Goal: Task Accomplishment & Management: Manage account settings

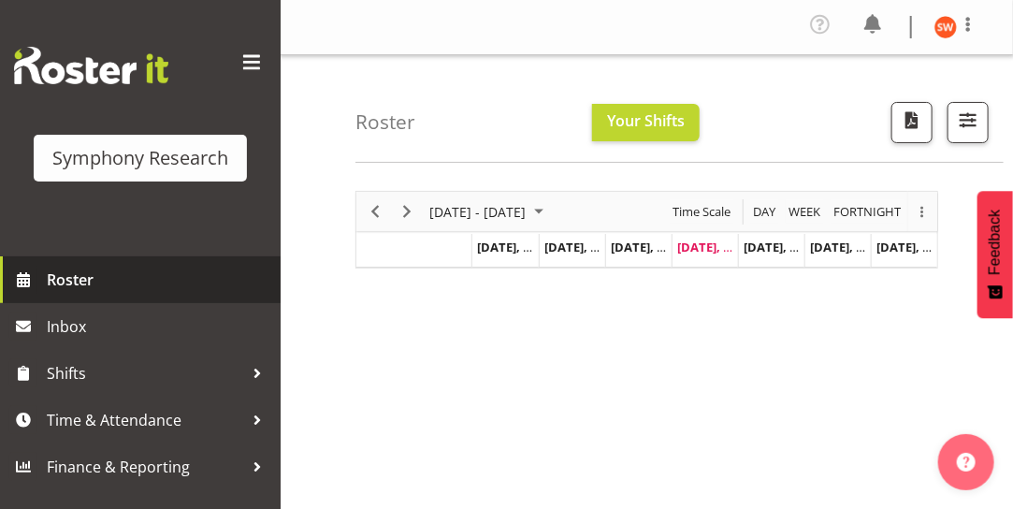
click at [62, 279] on span "Roster" at bounding box center [159, 280] width 224 height 28
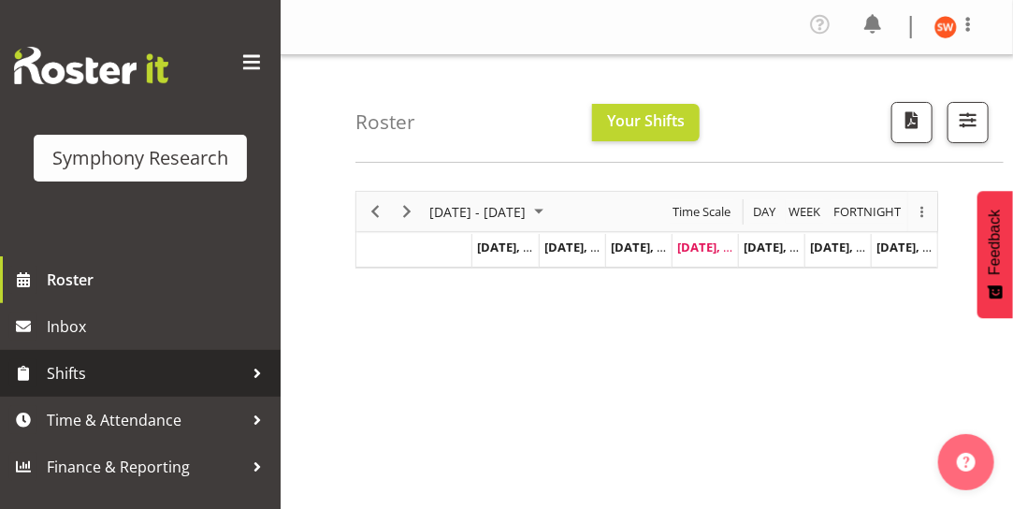
click at [176, 383] on span "Shifts" at bounding box center [145, 373] width 196 height 28
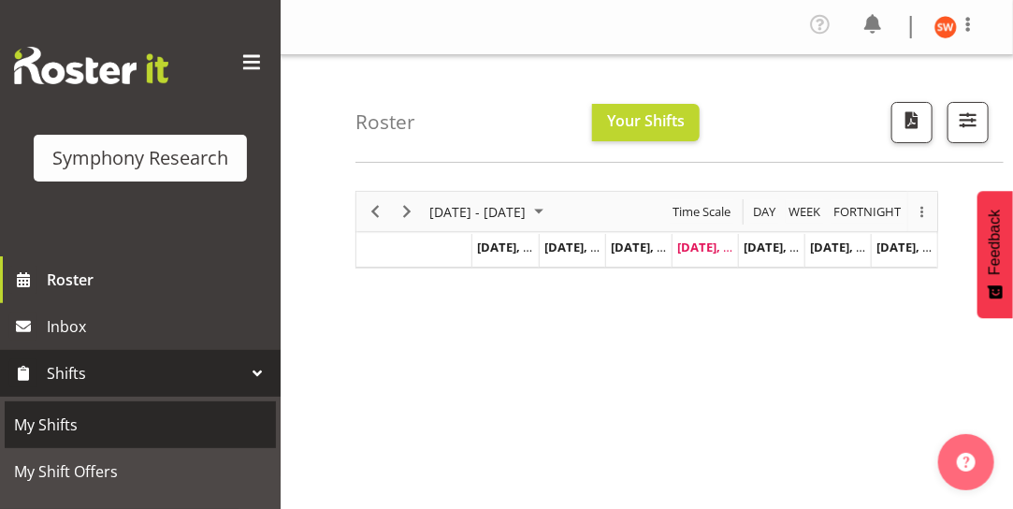
click at [68, 422] on span "My Shifts" at bounding box center [140, 425] width 253 height 28
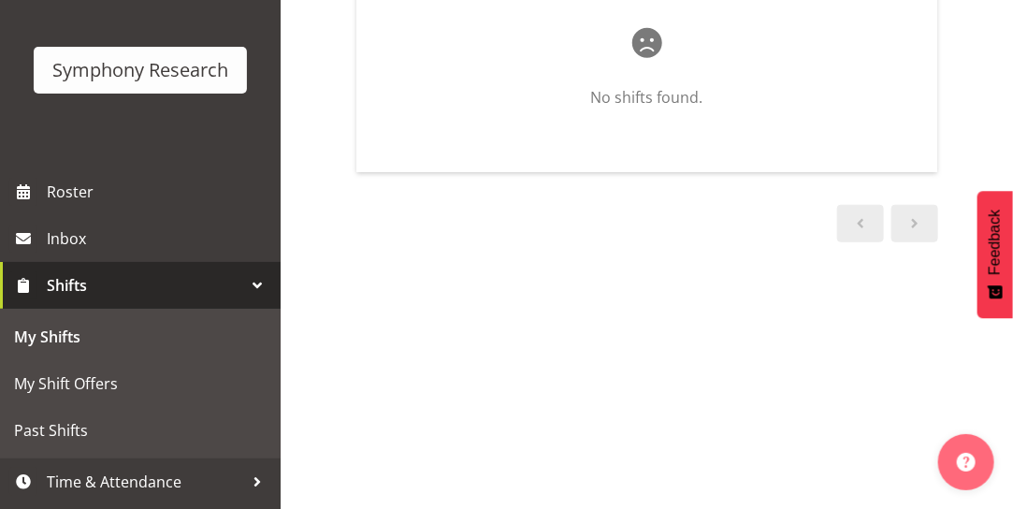
scroll to position [132, 0]
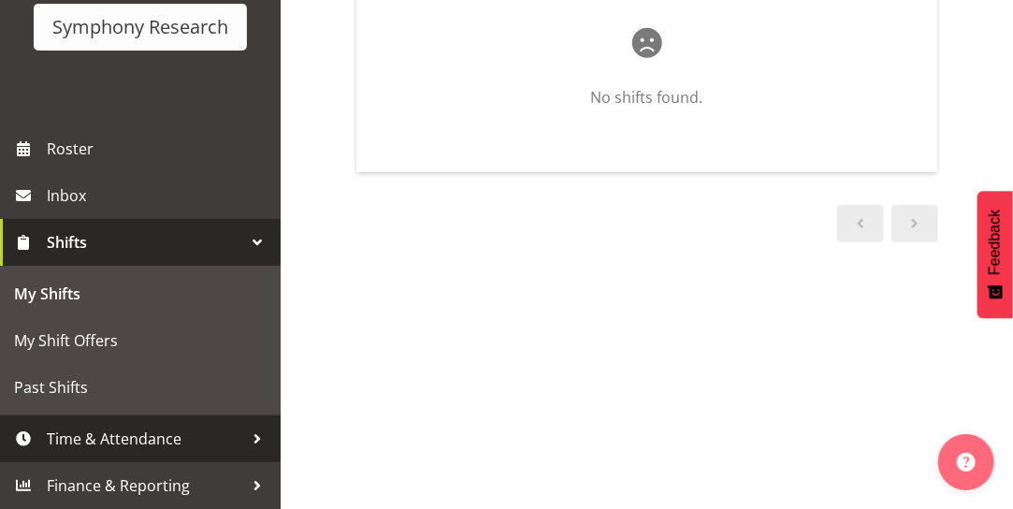
click at [167, 437] on span "Time & Attendance" at bounding box center [145, 439] width 196 height 28
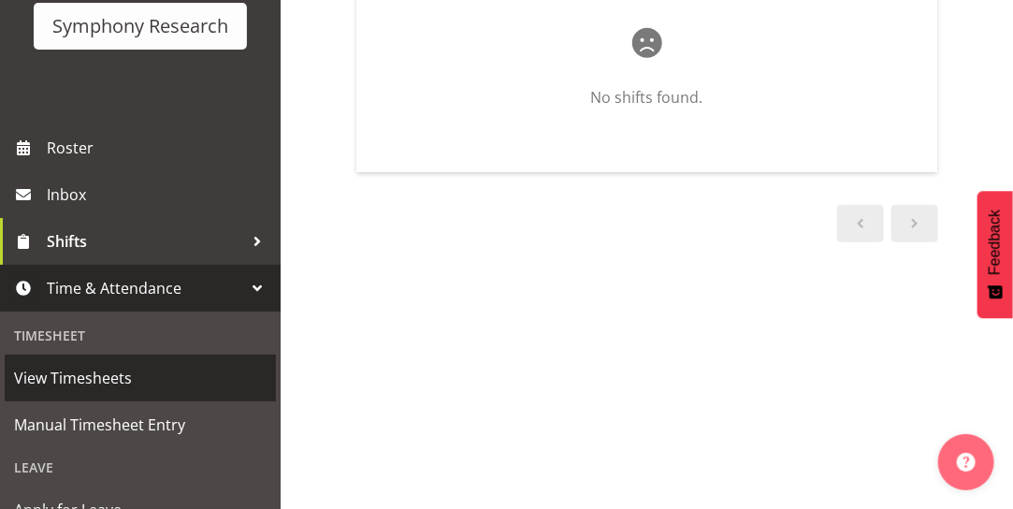
click at [111, 383] on span "View Timesheets" at bounding box center [140, 378] width 253 height 28
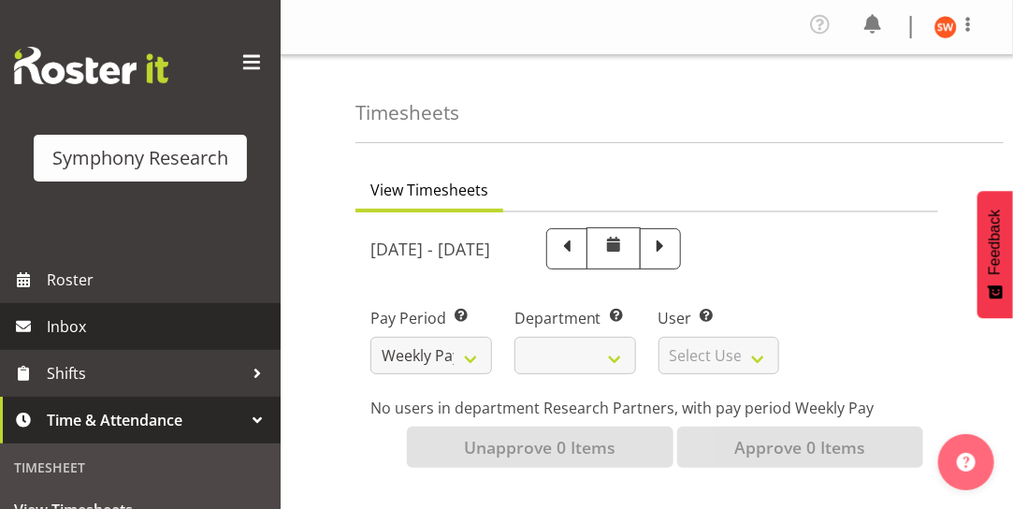
select select
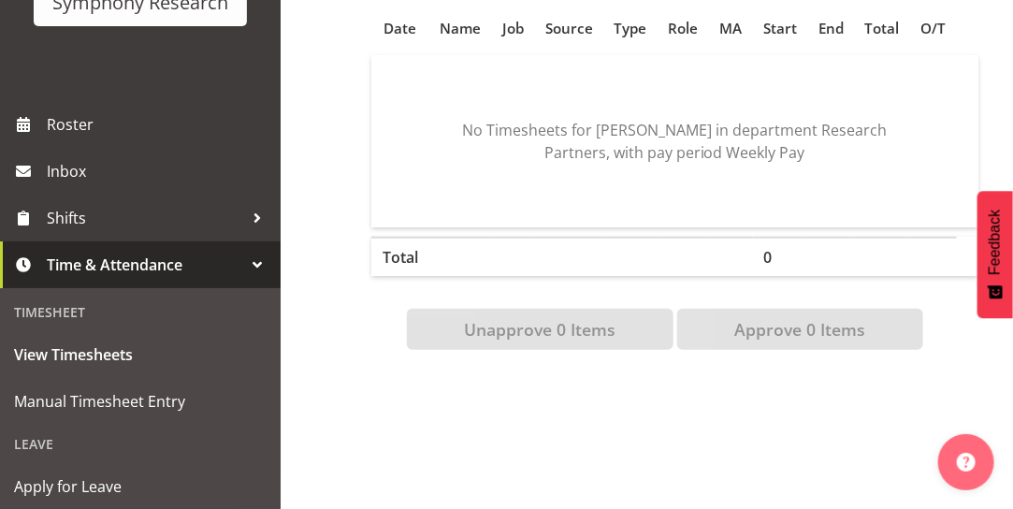
scroll to position [181, 0]
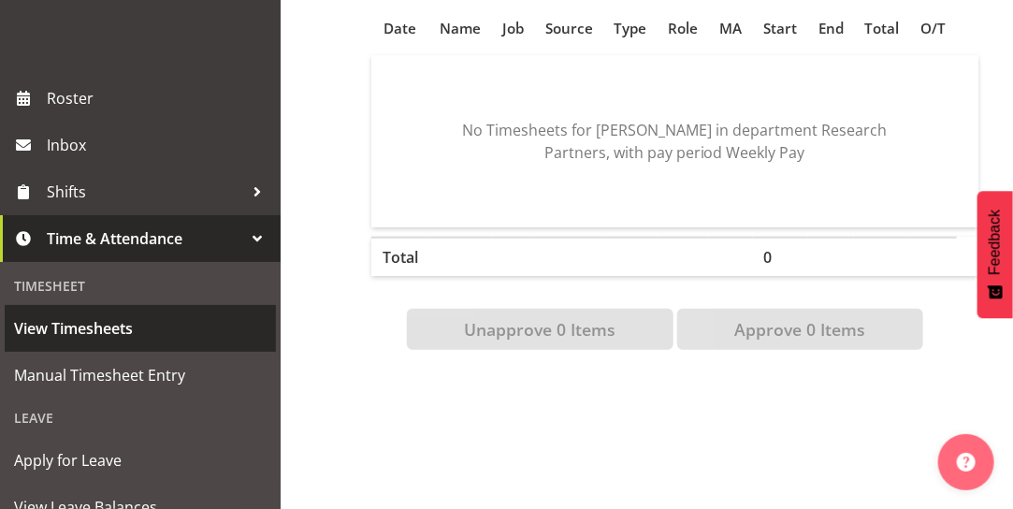
click at [88, 342] on span "View Timesheets" at bounding box center [140, 328] width 253 height 28
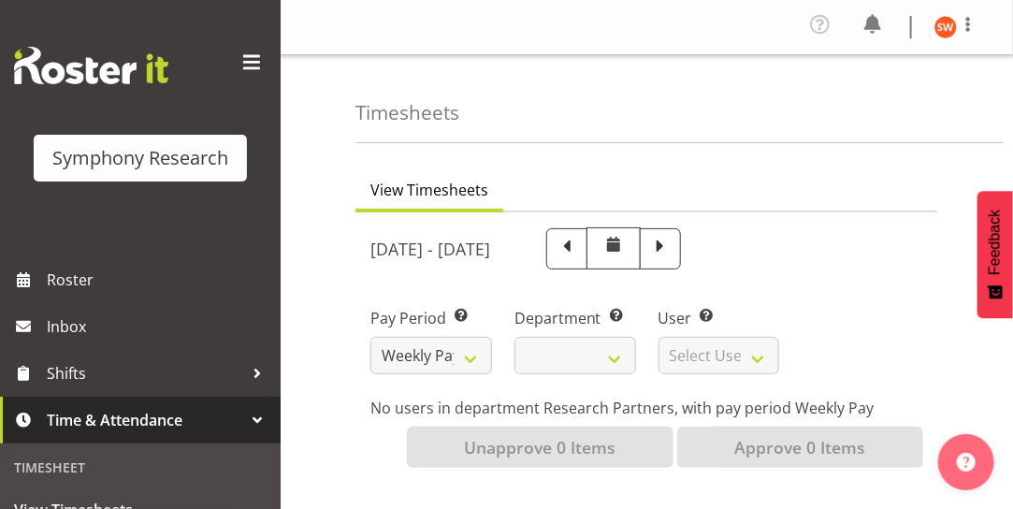
select select
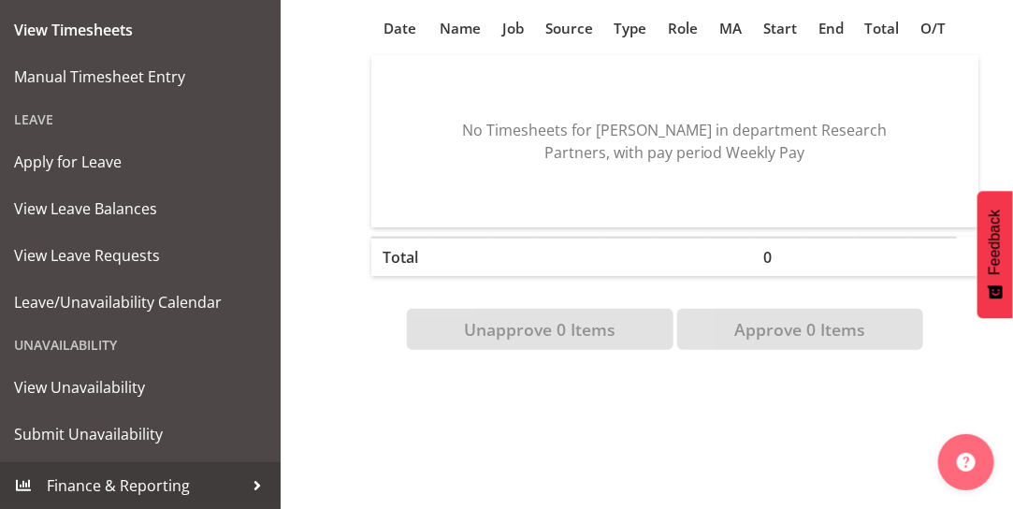
scroll to position [463, 0]
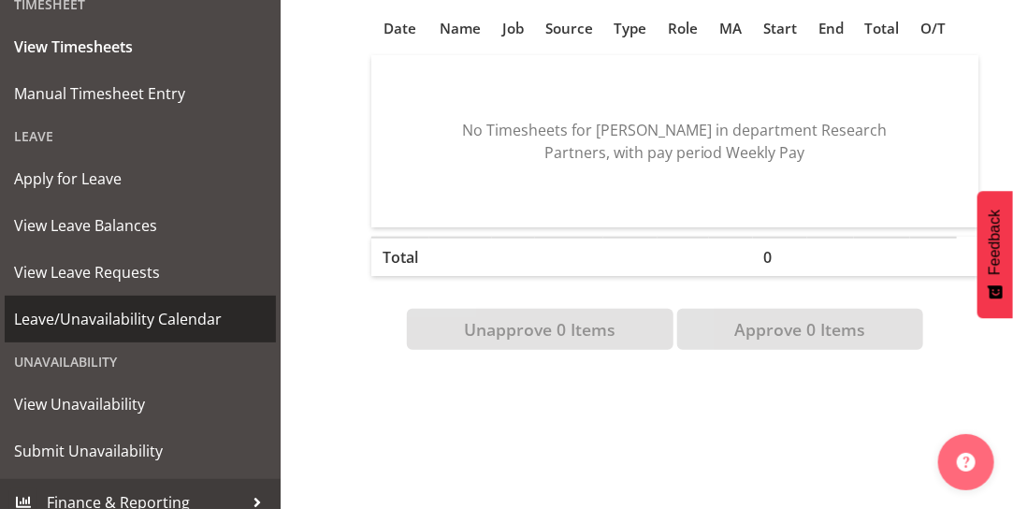
click at [133, 329] on span "Leave/Unavailability Calendar" at bounding box center [140, 319] width 253 height 28
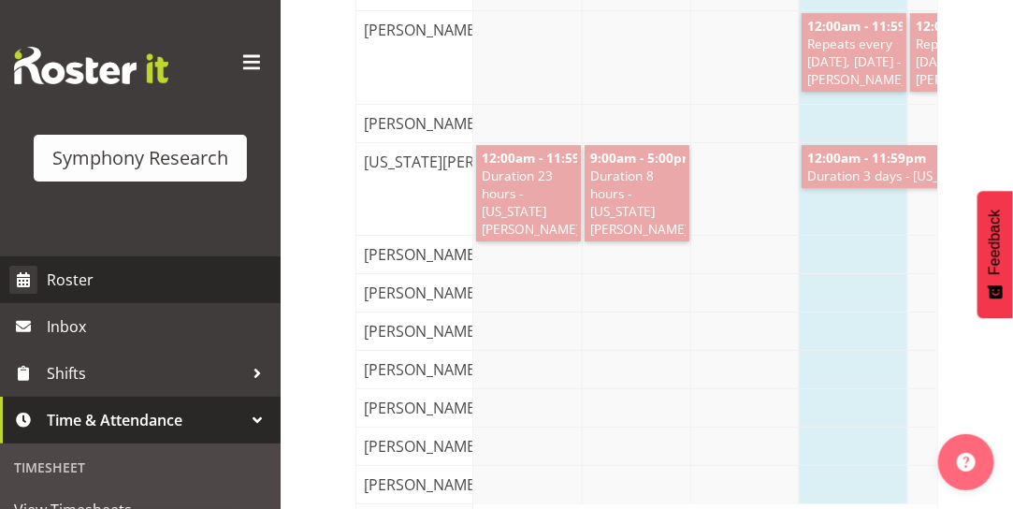
drag, startPoint x: 265, startPoint y: 231, endPoint x: 255, endPoint y: 259, distance: 29.6
click at [255, 259] on div "Symphony Research Roster Inbox Shifts Time & Attendance Timesheet View Timeshee…" at bounding box center [140, 494] width 281 height 989
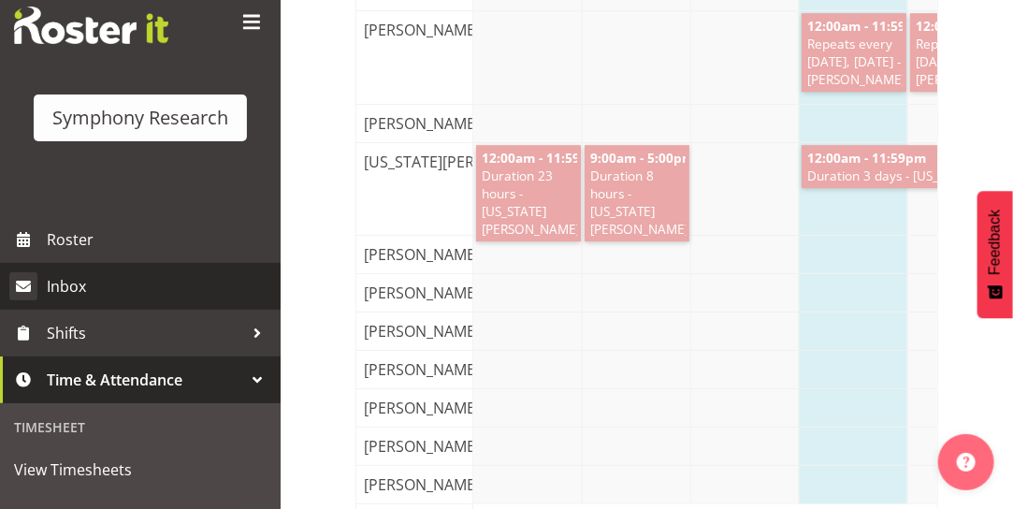
scroll to position [37, 0]
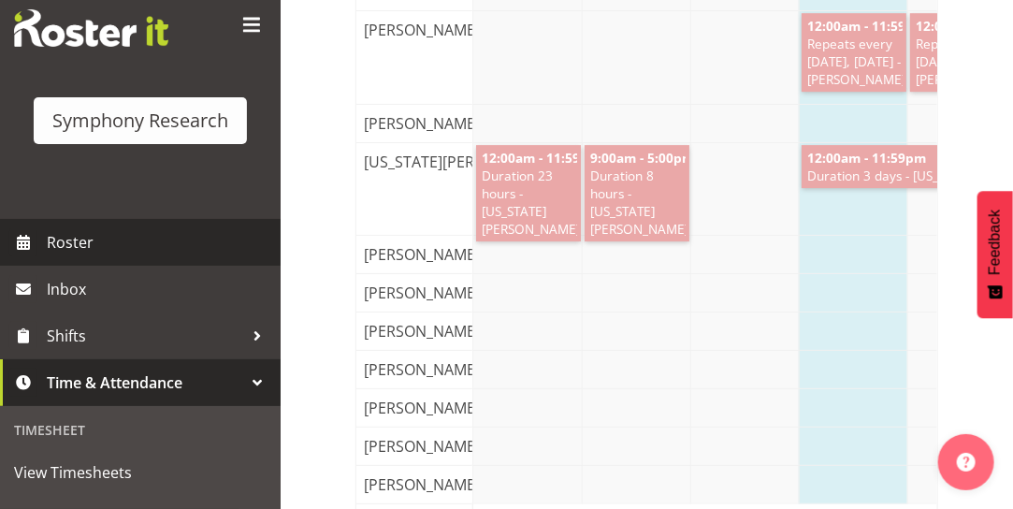
click at [76, 236] on span "Roster" at bounding box center [159, 242] width 224 height 28
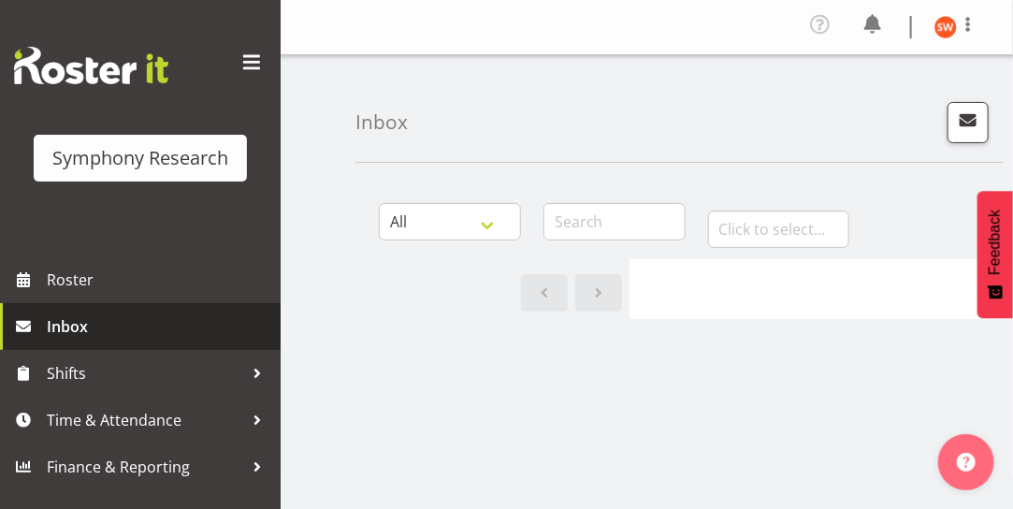
click at [142, 340] on span "Inbox" at bounding box center [159, 326] width 224 height 28
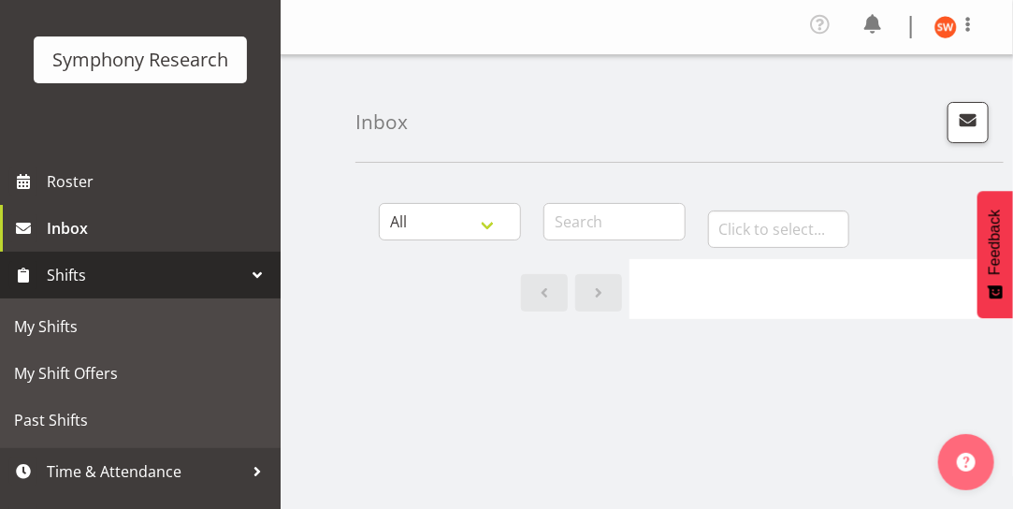
scroll to position [121, 0]
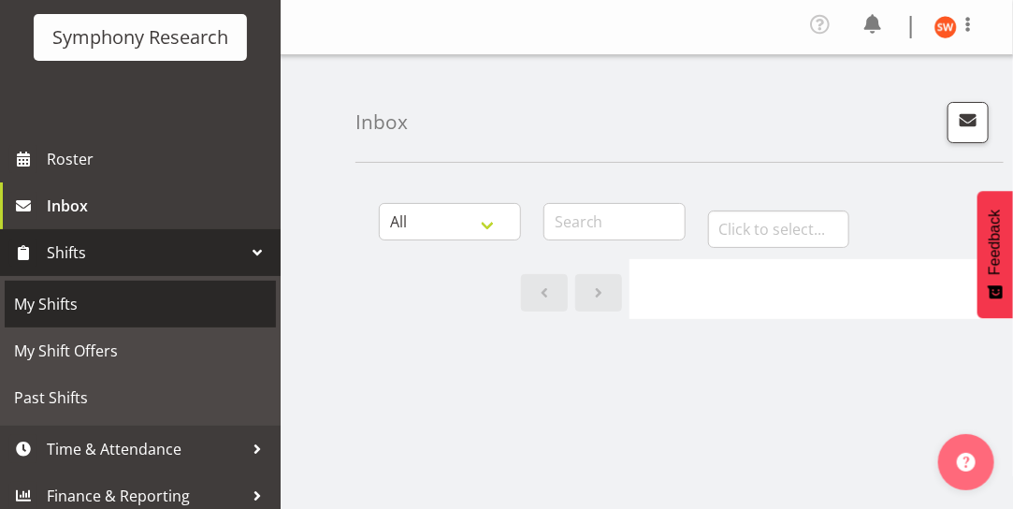
click at [31, 301] on span "My Shifts" at bounding box center [140, 304] width 253 height 28
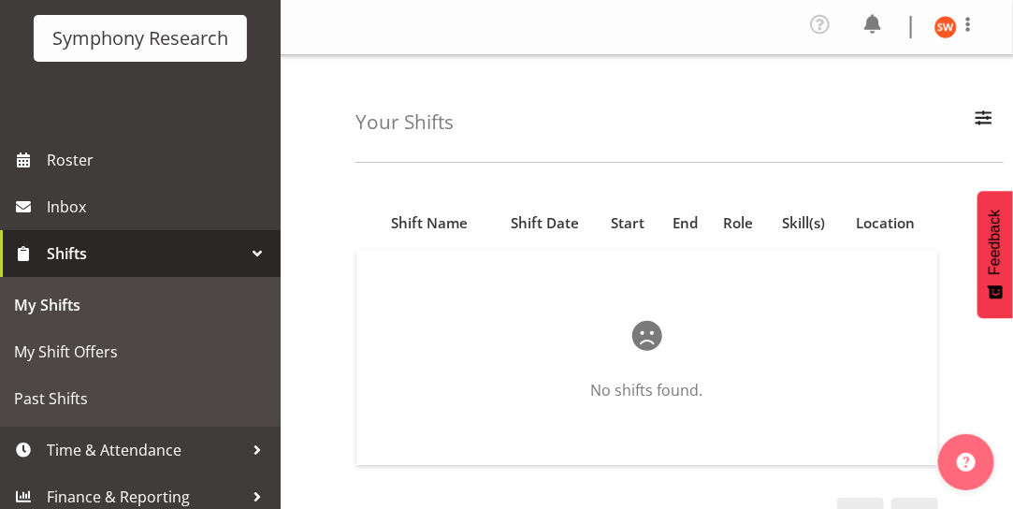
scroll to position [132, 0]
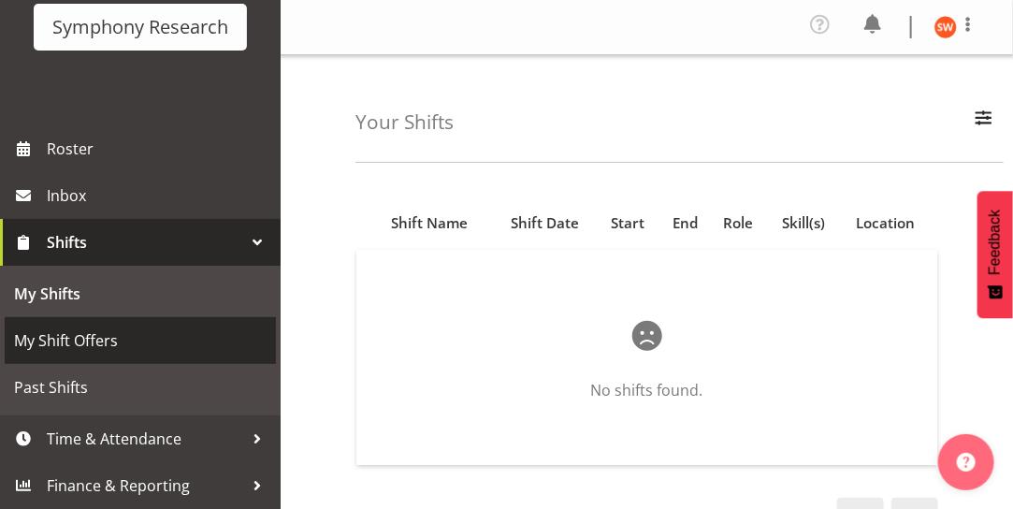
click at [129, 341] on span "My Shift Offers" at bounding box center [140, 340] width 253 height 28
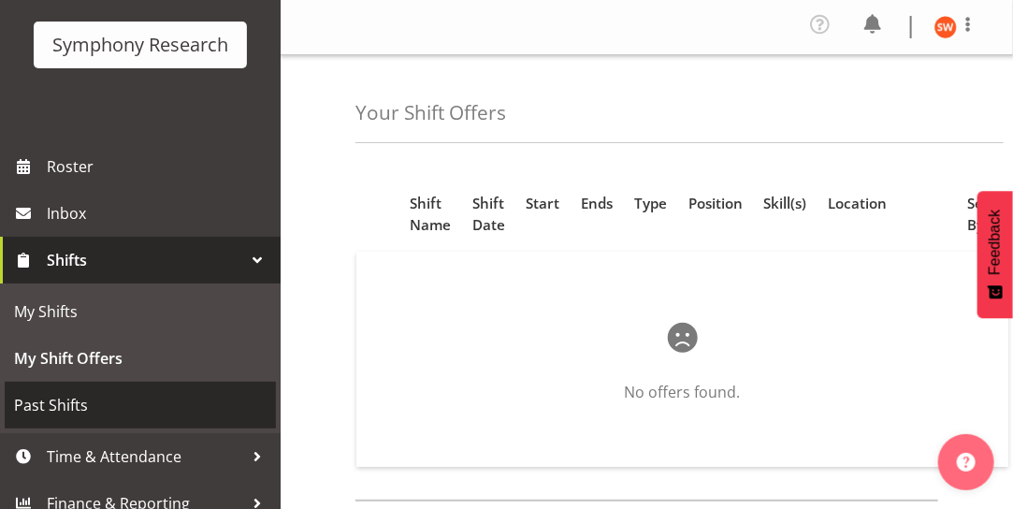
scroll to position [123, 0]
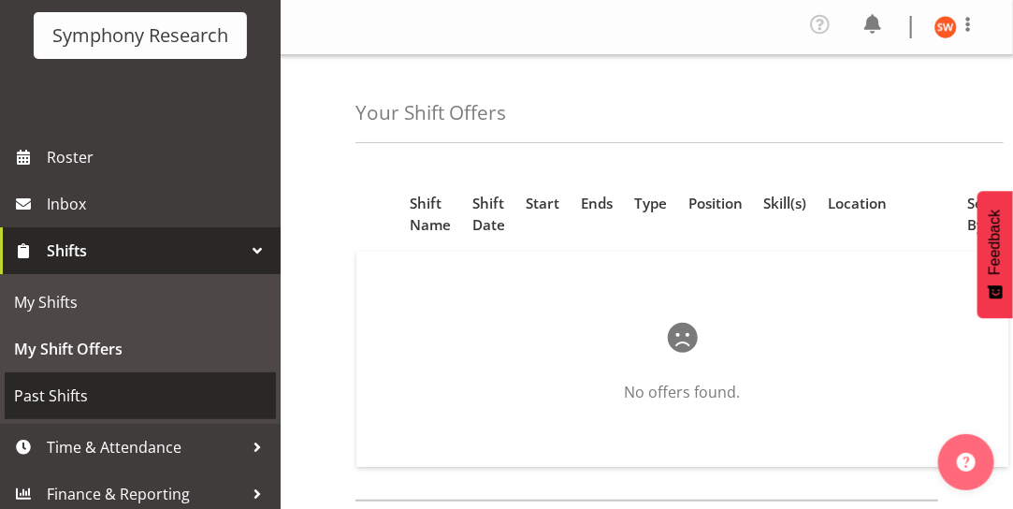
click at [71, 398] on span "Past Shifts" at bounding box center [140, 396] width 253 height 28
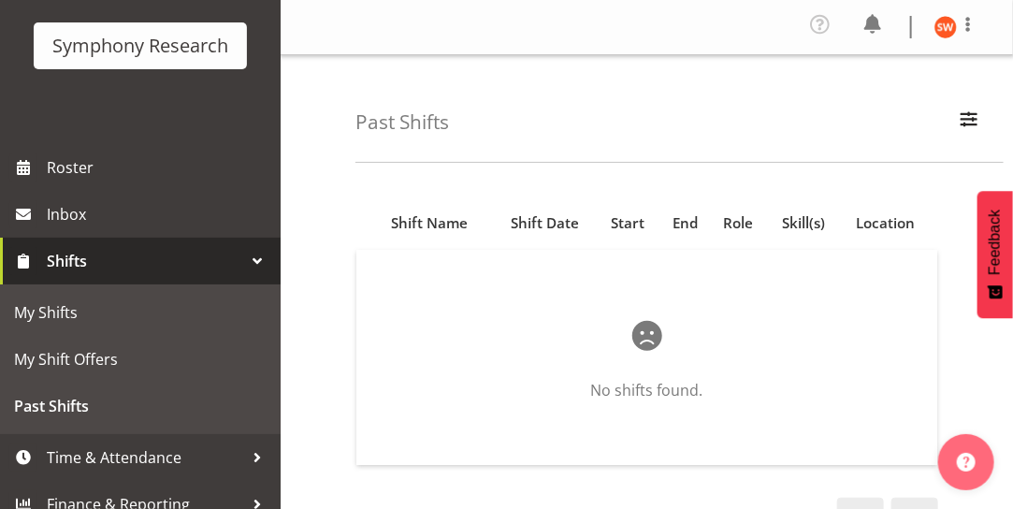
scroll to position [132, 0]
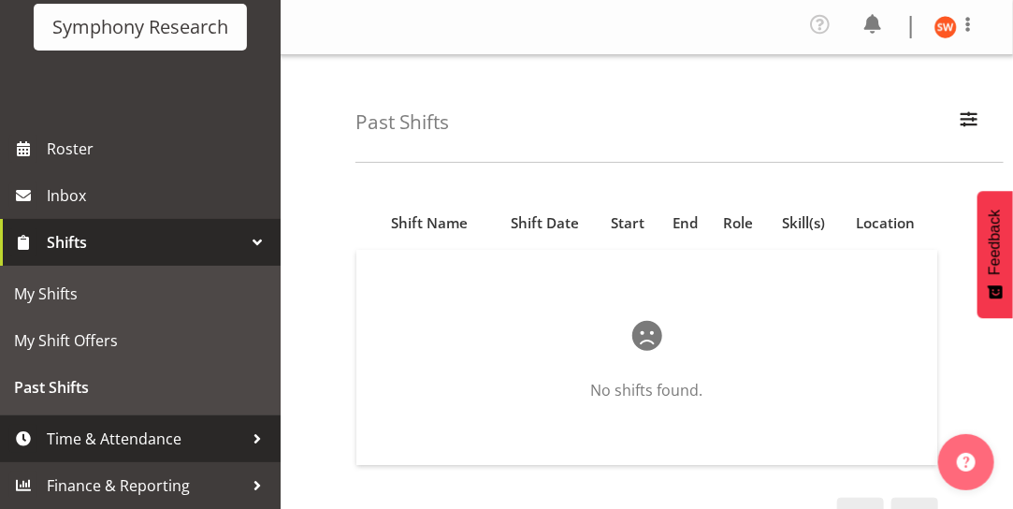
click at [100, 440] on span "Time & Attendance" at bounding box center [145, 439] width 196 height 28
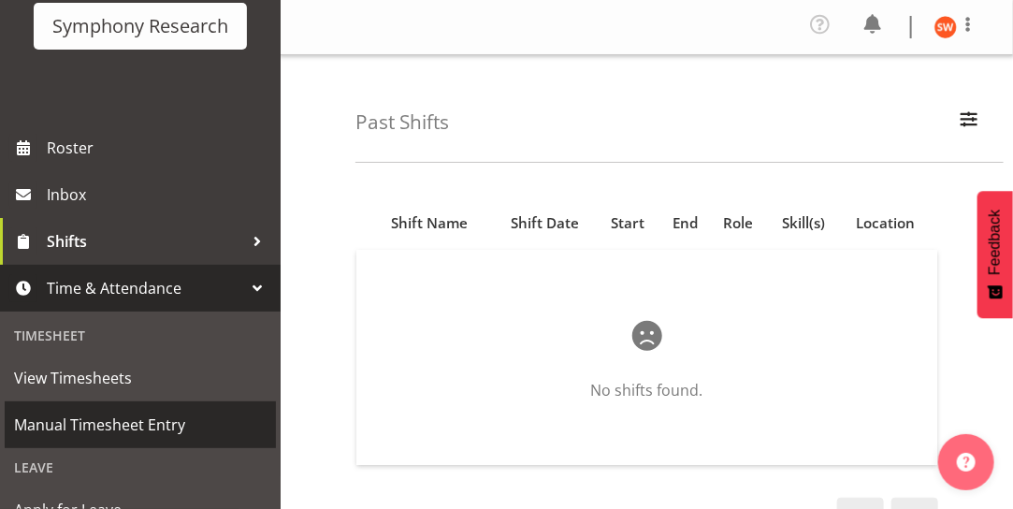
click at [116, 429] on span "Manual Timesheet Entry" at bounding box center [140, 425] width 253 height 28
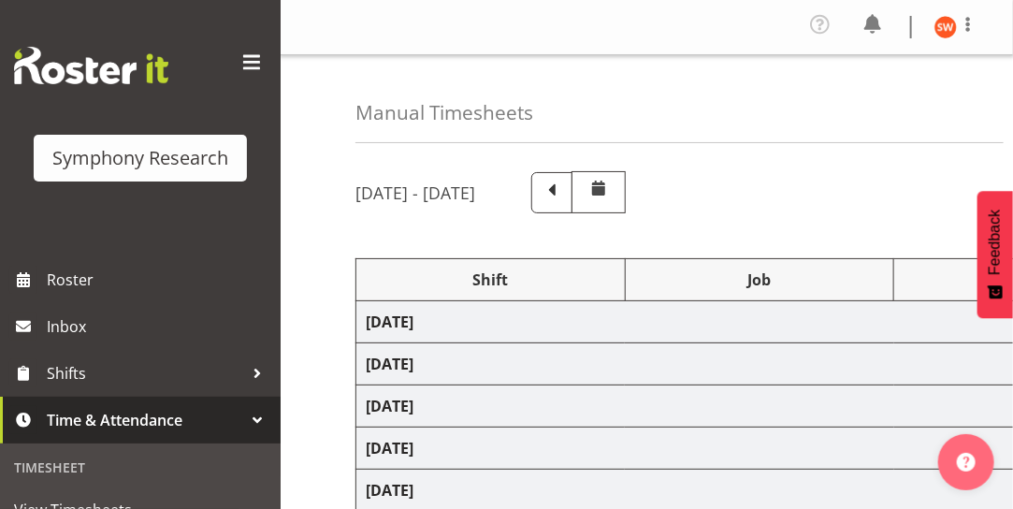
select select "48116"
select select "7759"
select select "47"
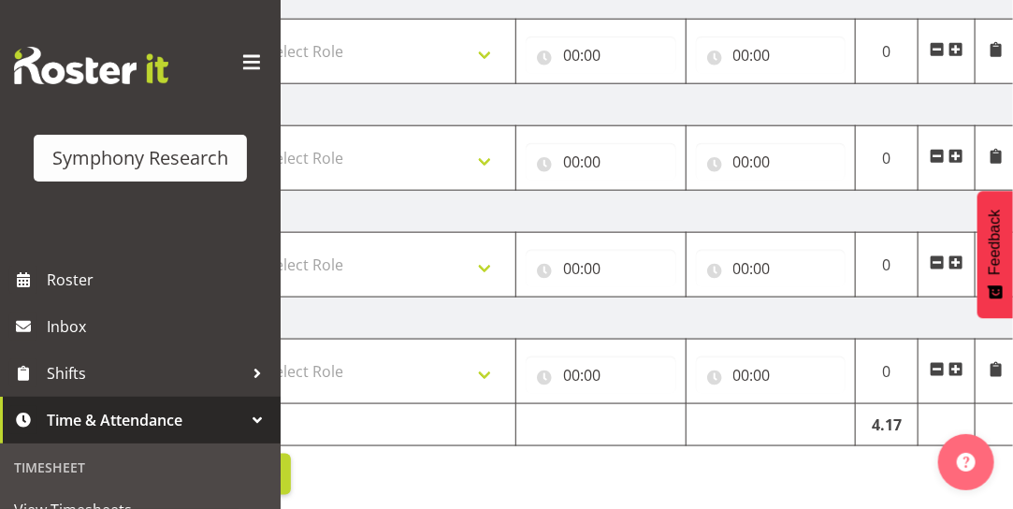
scroll to position [0, 651]
drag, startPoint x: 1007, startPoint y: 316, endPoint x: 993, endPoint y: 247, distance: 70.6
click at [993, 247] on button "Feedback" at bounding box center [995, 254] width 36 height 127
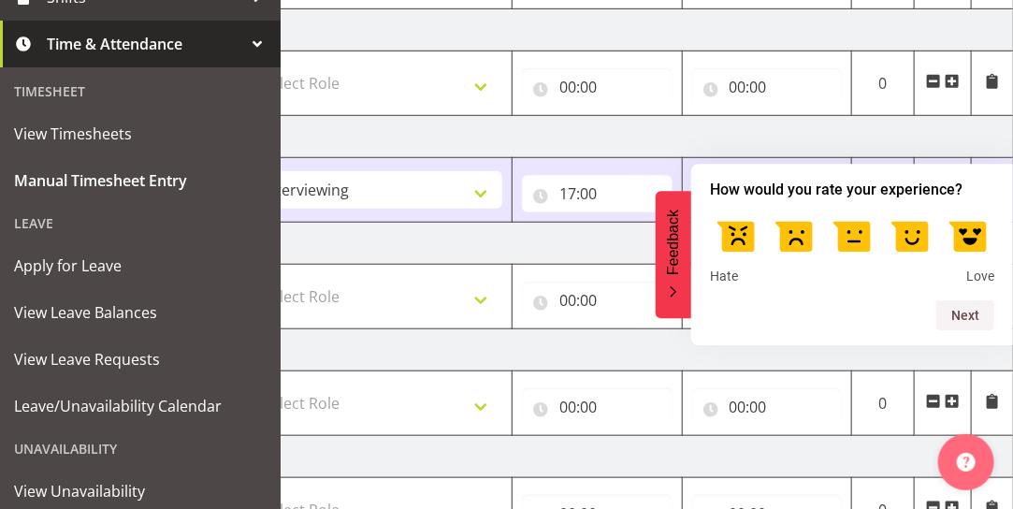
scroll to position [377, 0]
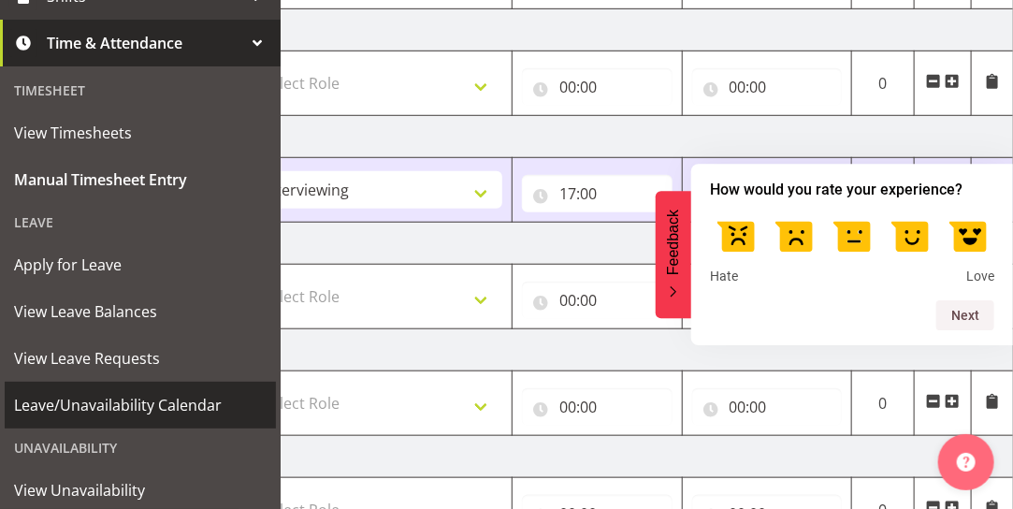
click at [133, 403] on span "Leave/Unavailability Calendar" at bounding box center [140, 405] width 253 height 28
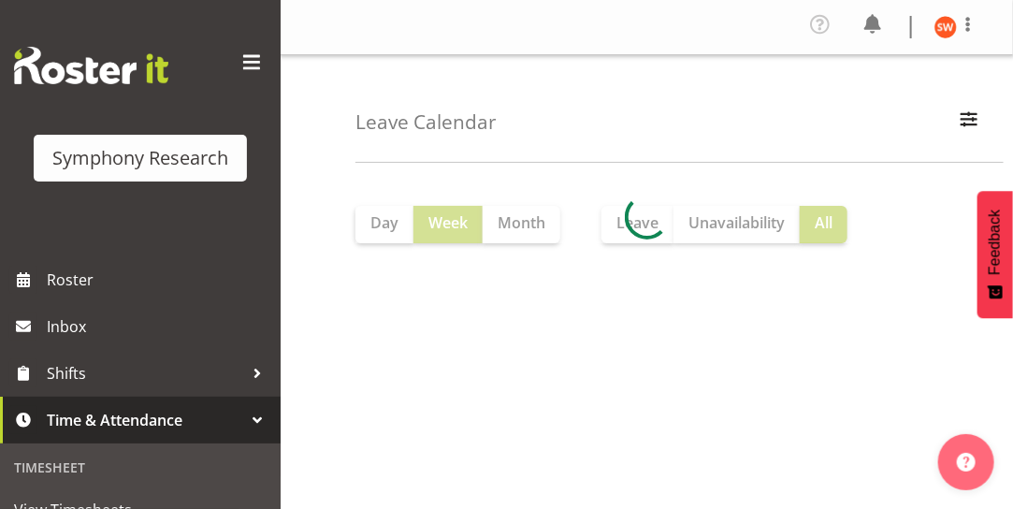
click at [827, 230] on div at bounding box center [646, 217] width 583 height 52
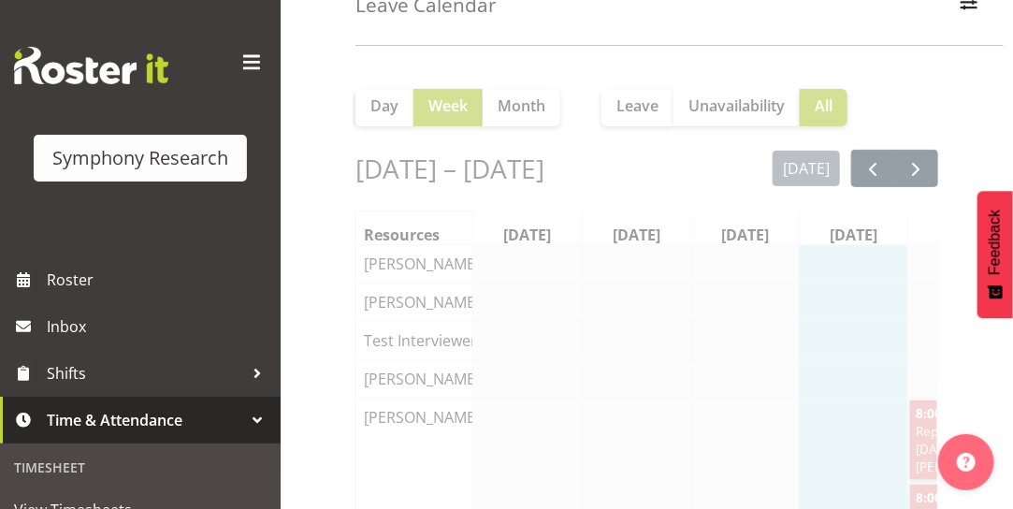
scroll to position [0, 27]
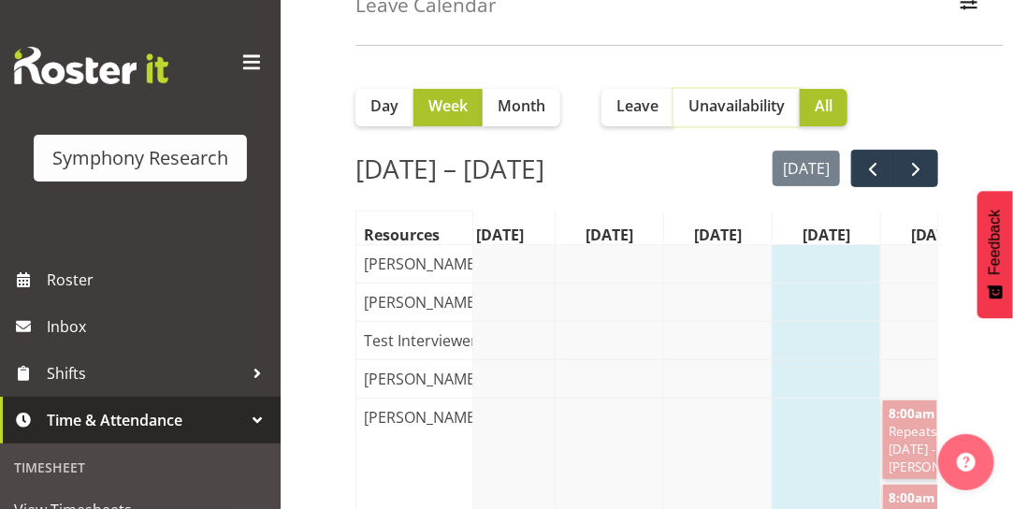
click at [736, 109] on span "Unavailability" at bounding box center [736, 105] width 96 height 22
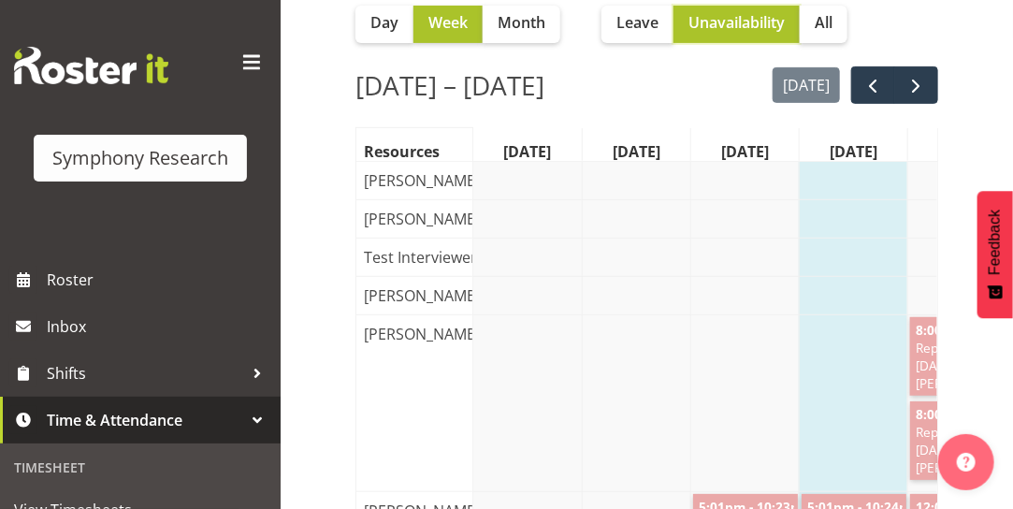
scroll to position [0, 0]
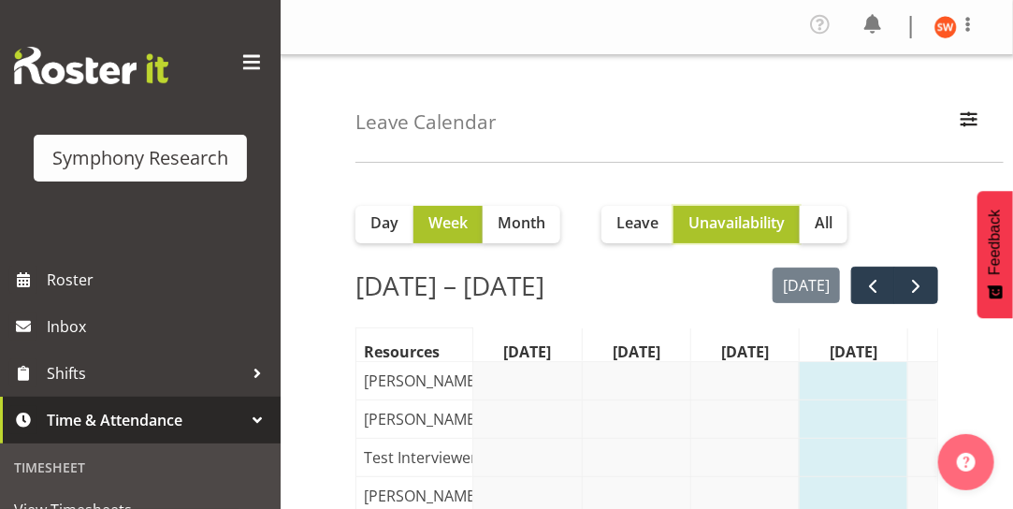
click at [735, 223] on span "Unavailability" at bounding box center [736, 222] width 96 height 22
click at [735, 224] on span "Unavailability" at bounding box center [736, 222] width 96 height 22
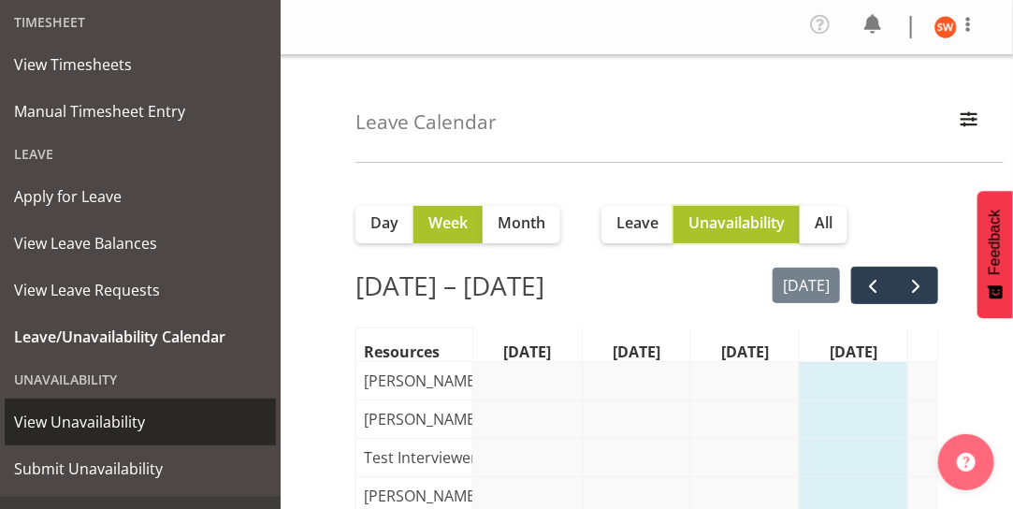
scroll to position [442, 0]
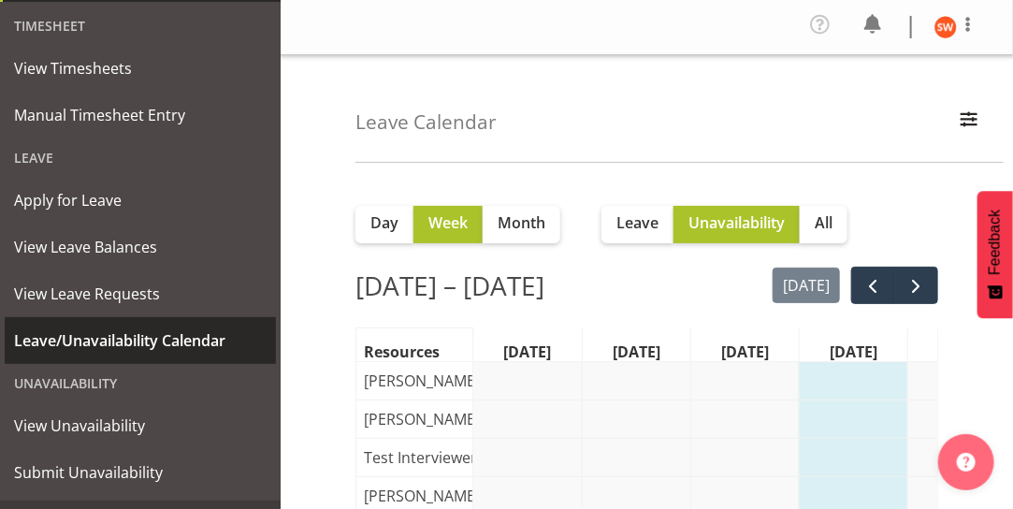
click at [159, 339] on span "Leave/Unavailability Calendar" at bounding box center [140, 340] width 253 height 28
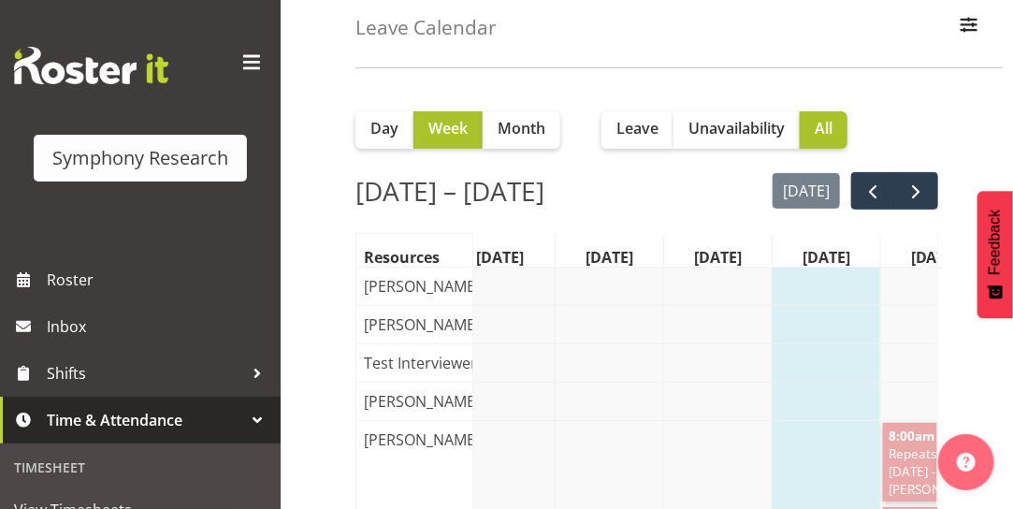
scroll to position [115, 0]
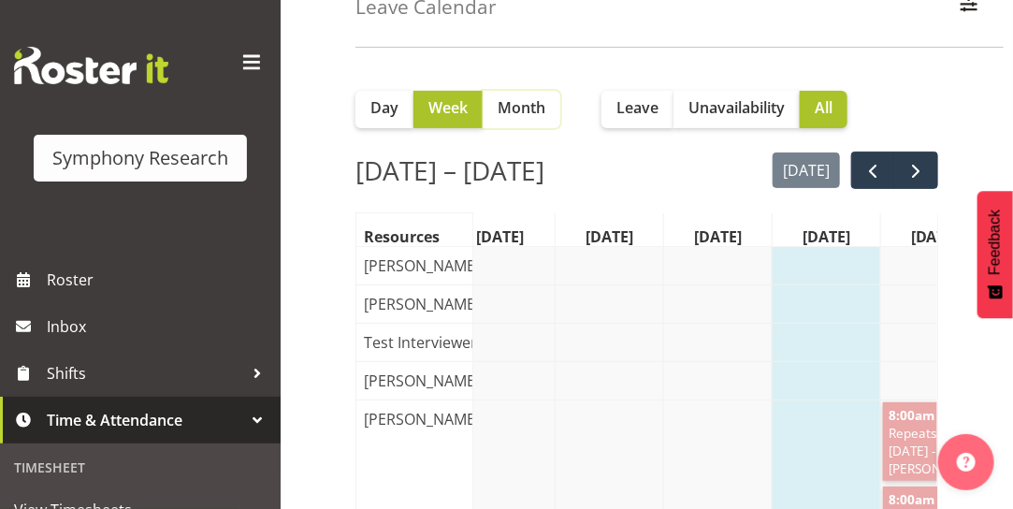
click at [532, 119] on button "Month" at bounding box center [522, 109] width 78 height 37
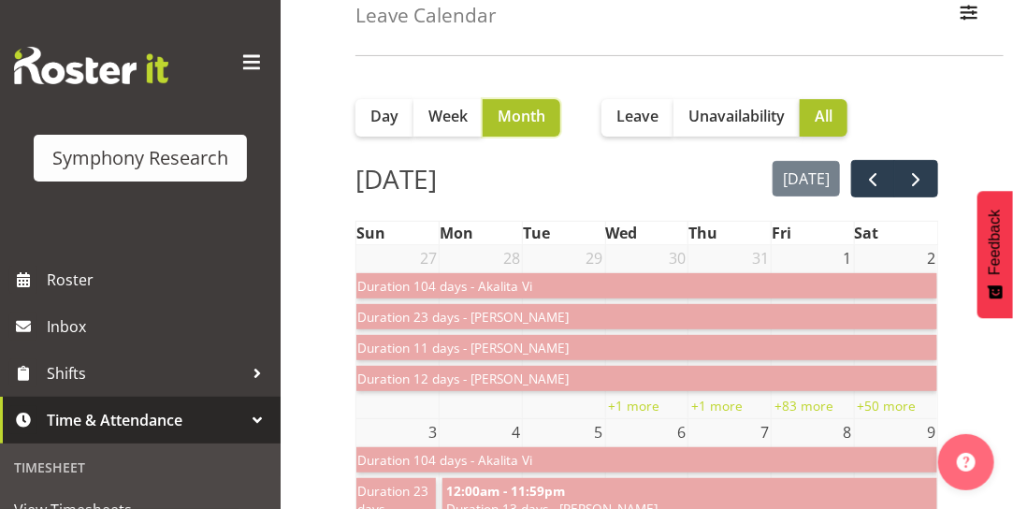
scroll to position [0, 0]
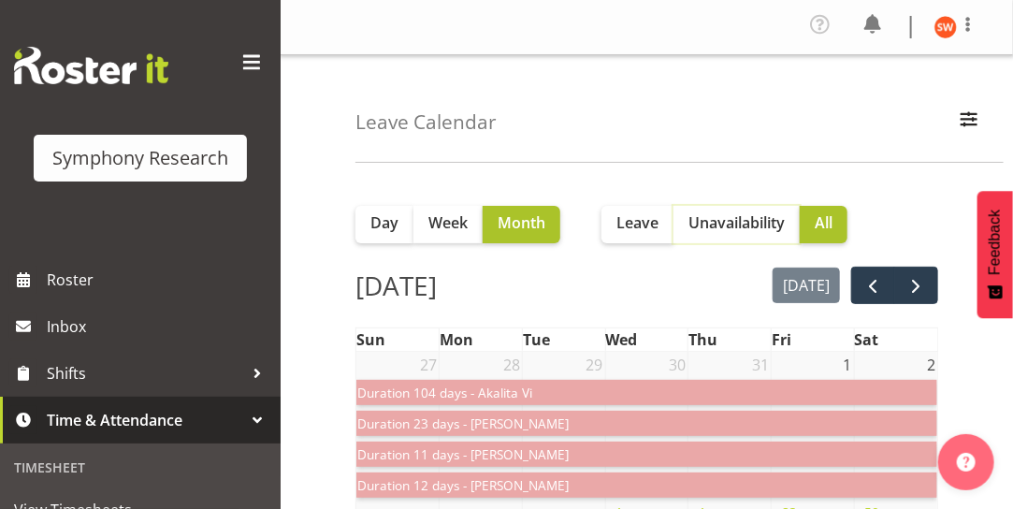
click at [709, 234] on button "Unavailability" at bounding box center [736, 224] width 126 height 37
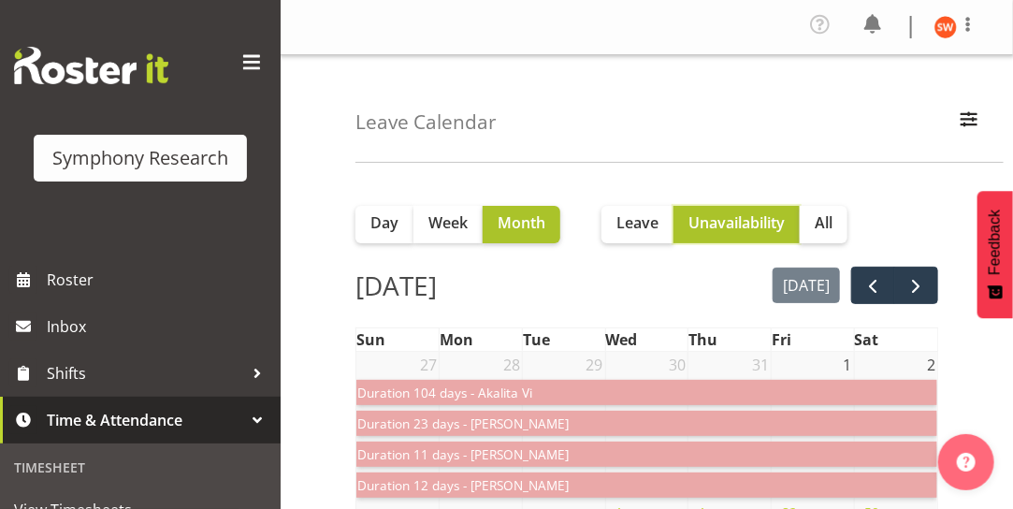
click at [720, 227] on span "Unavailability" at bounding box center [736, 222] width 96 height 22
click at [526, 234] on button "Month" at bounding box center [522, 224] width 78 height 37
click at [734, 228] on span "Unavailability" at bounding box center [736, 222] width 96 height 22
click at [734, 227] on span "Unavailability" at bounding box center [736, 222] width 96 height 22
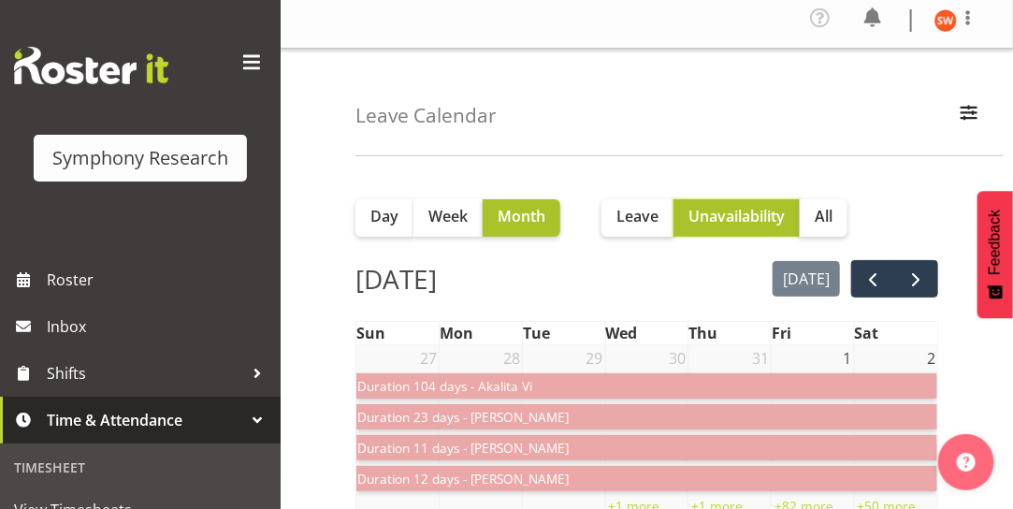
scroll to position [20, 0]
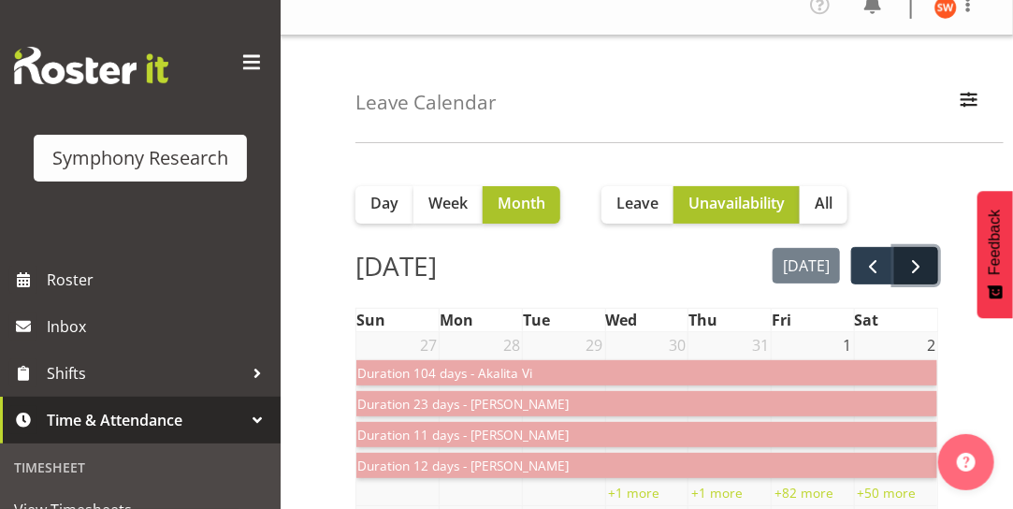
click at [914, 269] on span "next" at bounding box center [916, 266] width 22 height 22
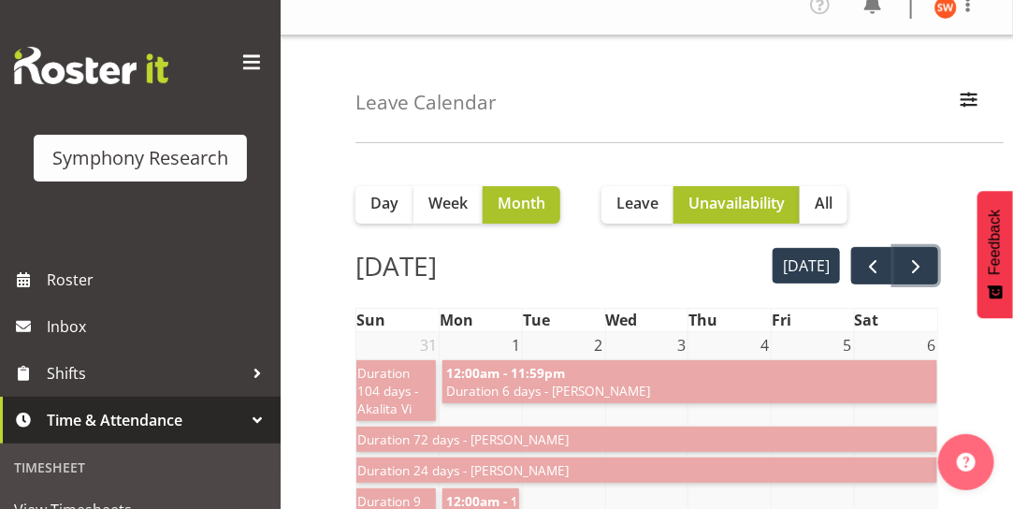
click at [914, 269] on span "next" at bounding box center [916, 266] width 22 height 22
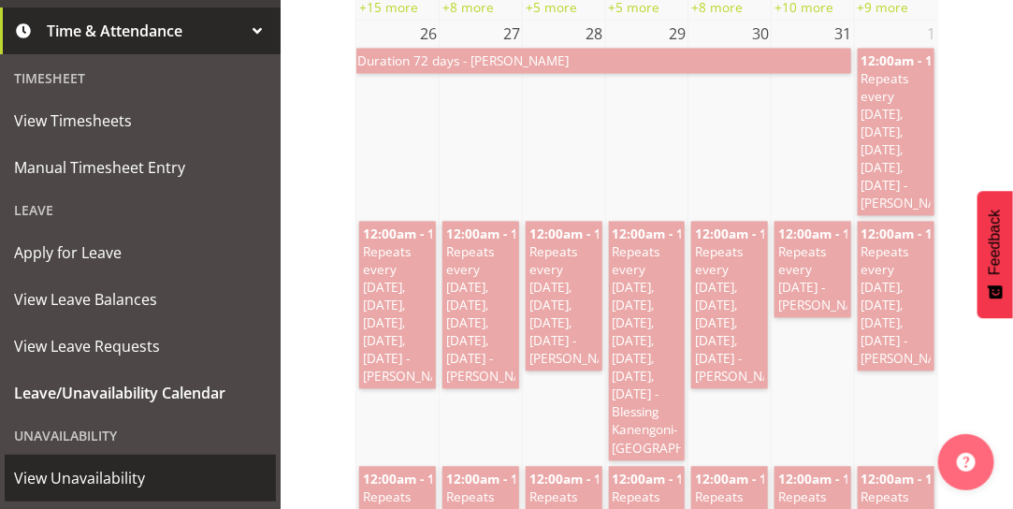
scroll to position [402, 0]
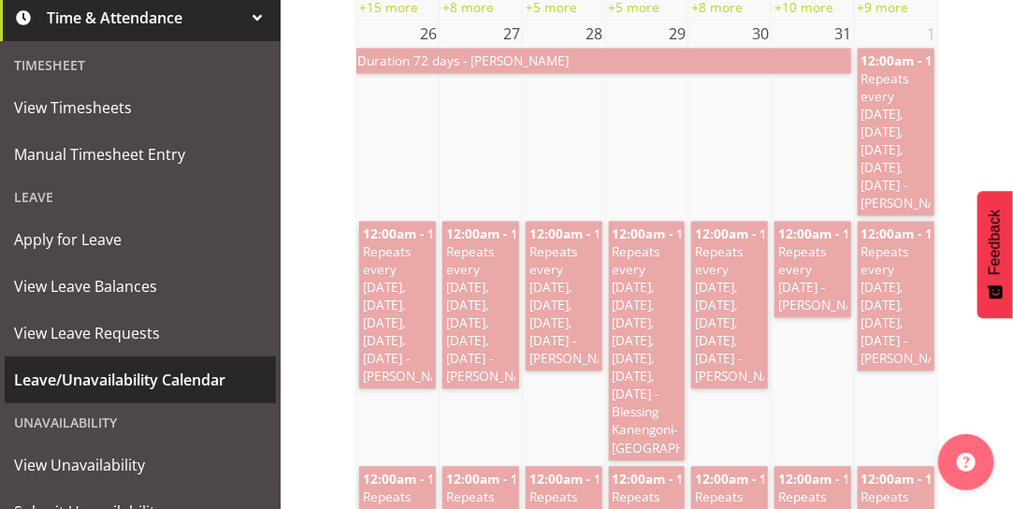
click at [148, 380] on span "Leave/Unavailability Calendar" at bounding box center [140, 380] width 253 height 28
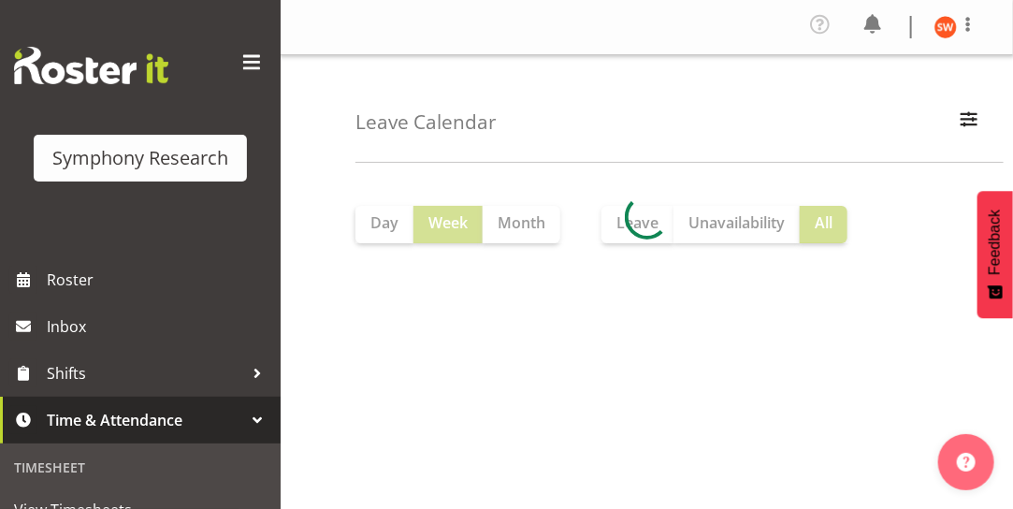
click at [723, 229] on div at bounding box center [646, 217] width 583 height 52
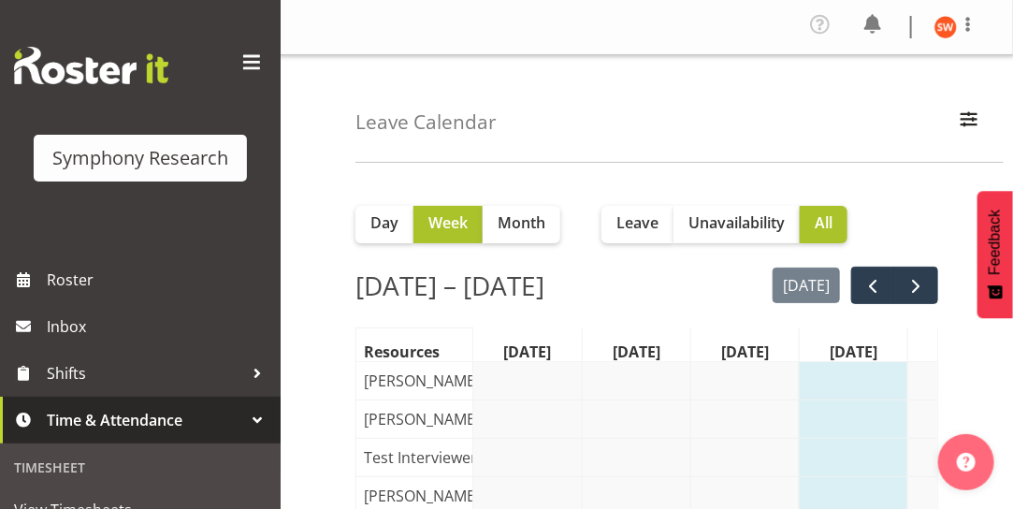
scroll to position [0, 27]
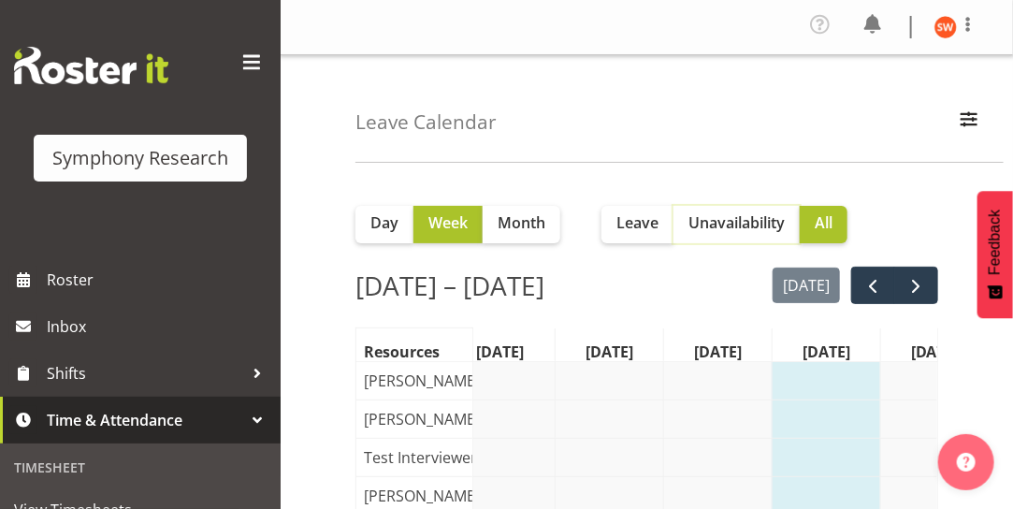
click at [727, 230] on span "Unavailability" at bounding box center [736, 222] width 96 height 22
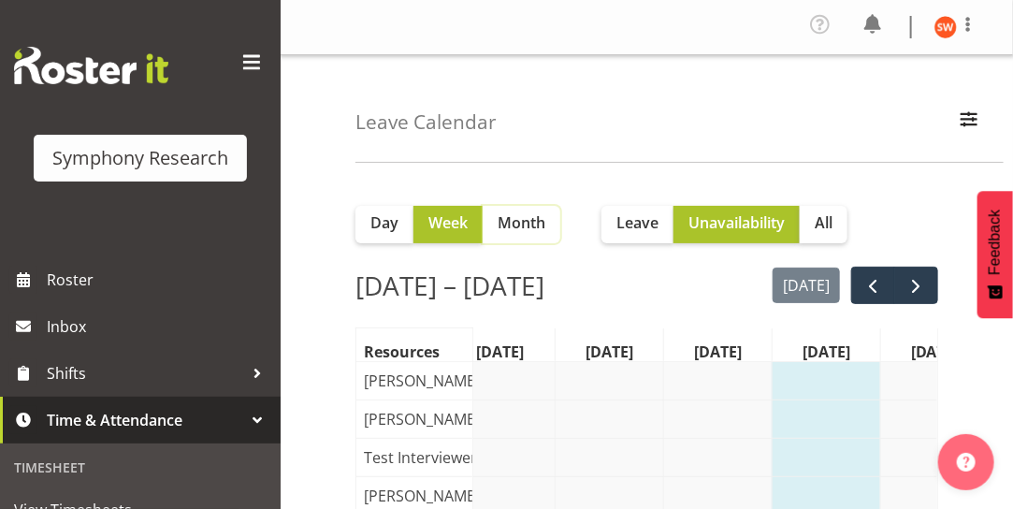
click at [522, 220] on span "Month" at bounding box center [522, 222] width 48 height 22
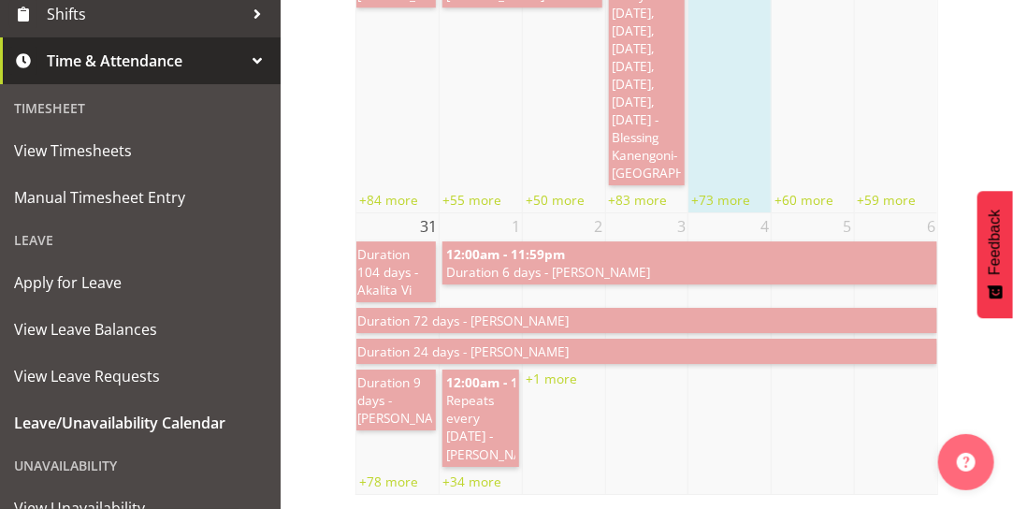
scroll to position [481, 0]
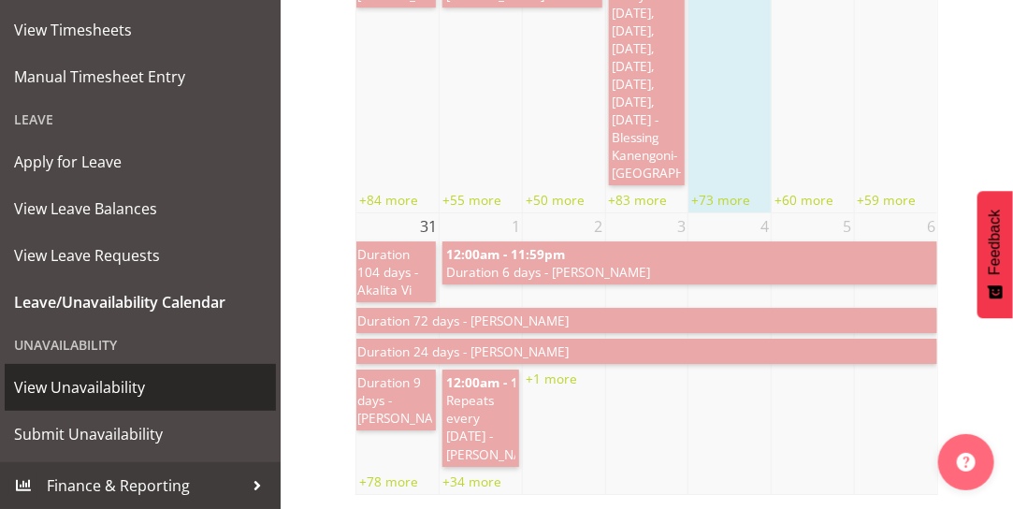
click at [86, 393] on span "View Unavailability" at bounding box center [140, 387] width 253 height 28
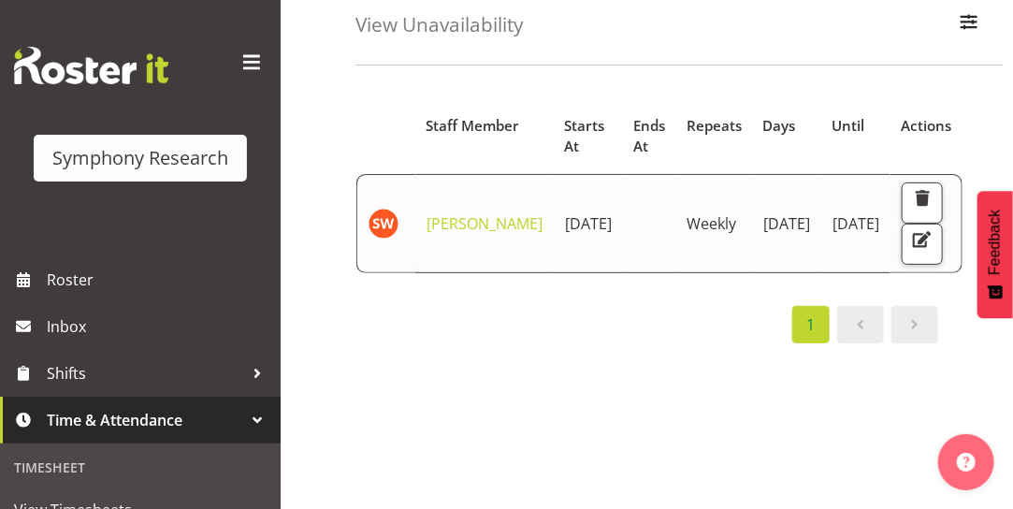
scroll to position [92, 0]
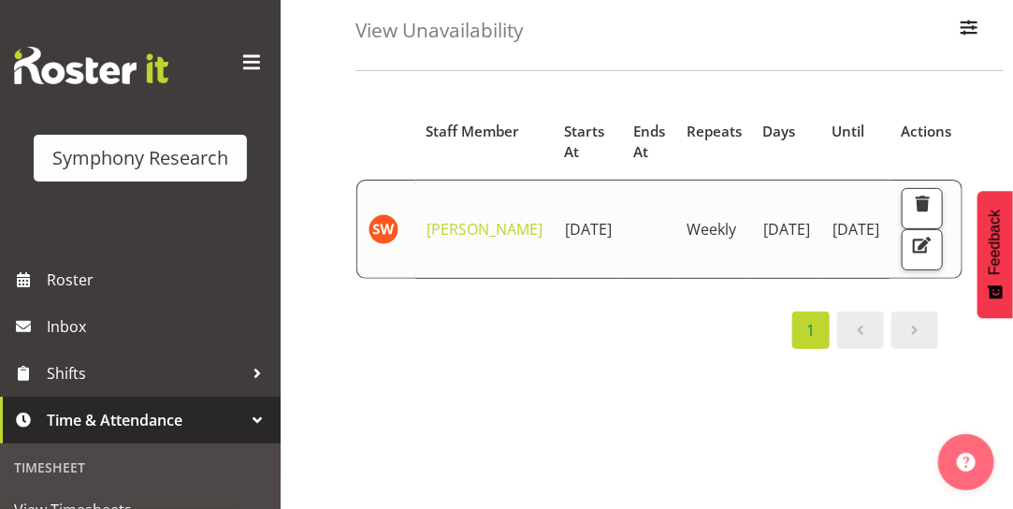
click at [868, 335] on span at bounding box center [860, 330] width 22 height 22
click at [915, 335] on span at bounding box center [915, 330] width 22 height 22
click at [543, 395] on div "Starts At Staff Member Starts At Ends At Repeats Days Until Actions [PERSON_NAM…" at bounding box center [684, 459] width 658 height 748
